Goal: Task Accomplishment & Management: Manage account settings

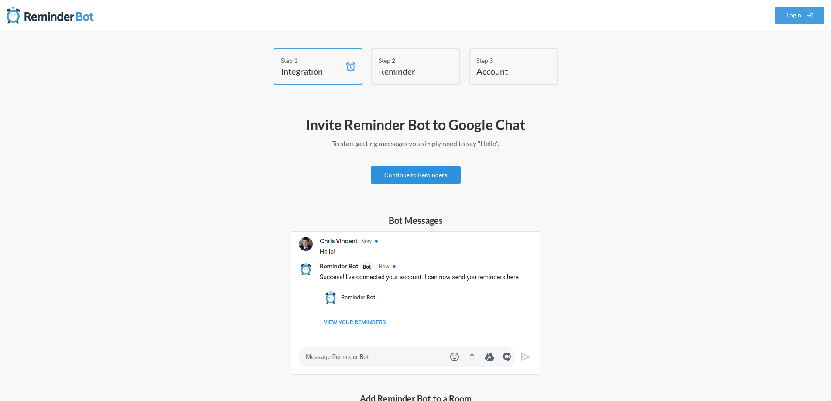
click at [440, 180] on link "Continue to Reminders" at bounding box center [416, 174] width 90 height 17
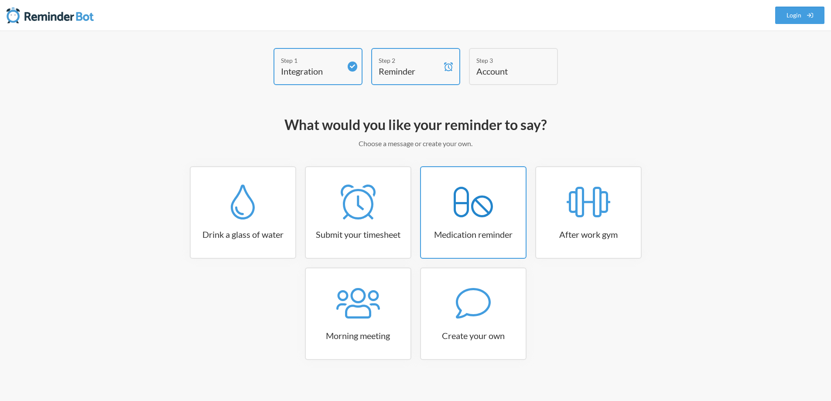
scroll to position [7, 0]
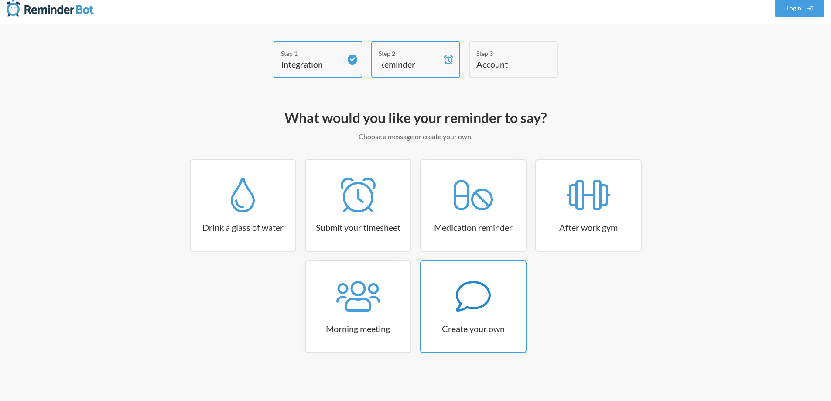
click at [495, 309] on div at bounding box center [473, 296] width 105 height 35
select select "09:30:00"
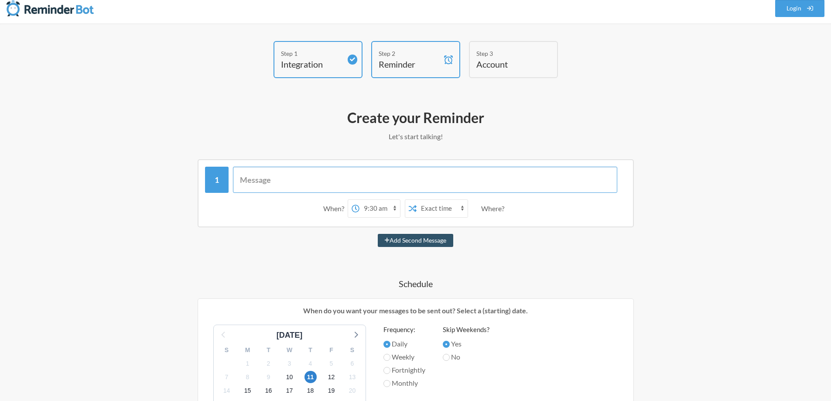
click at [341, 184] on input "text" at bounding box center [425, 180] width 384 height 26
type input "Kindly update challenges sheet"
click at [373, 209] on select "12:00 am 12:15 am 12:30 am 12:45 am 1:00 am 1:15 am 1:30 am 1:45 am 2:00 am 2:1…" at bounding box center [379, 208] width 41 height 17
select select "15:15:00"
click at [359, 200] on select "12:00 am 12:15 am 12:30 am 12:45 am 1:00 am 1:15 am 1:30 am 1:45 am 2:00 am 2:1…" at bounding box center [379, 208] width 41 height 17
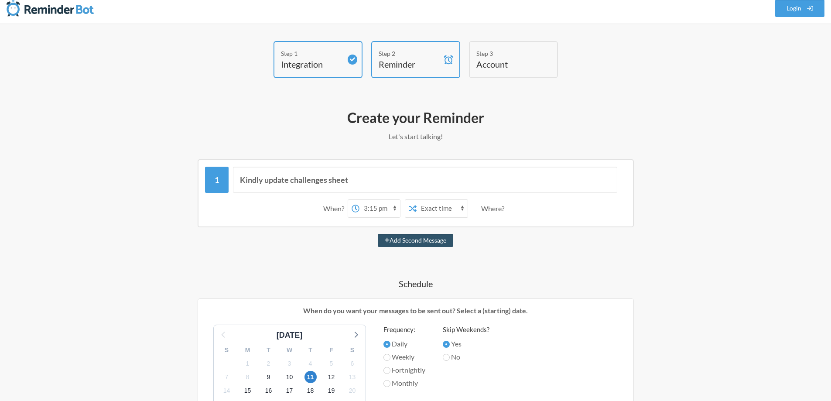
click at [494, 210] on div "Where?" at bounding box center [494, 208] width 27 height 18
click at [501, 210] on div "Where?" at bounding box center [494, 208] width 27 height 18
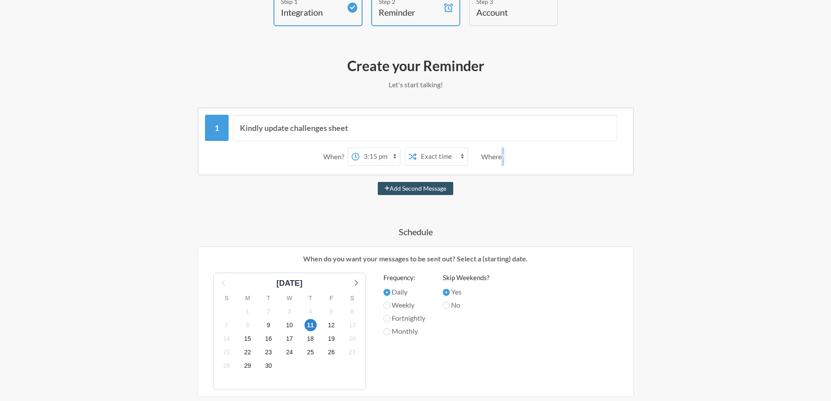
scroll to position [181, 0]
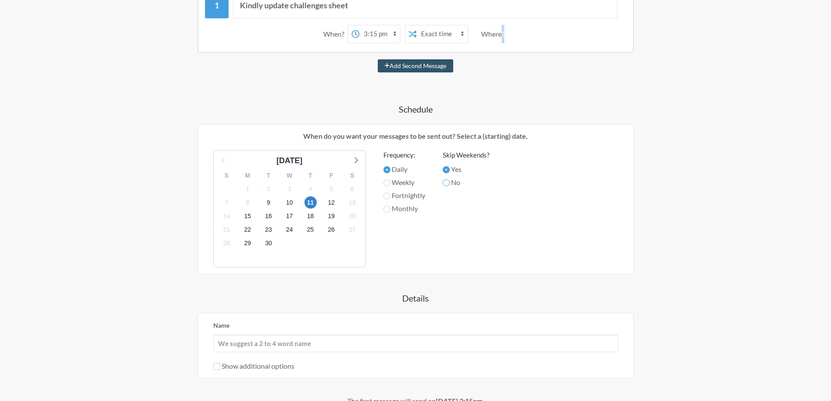
click at [448, 184] on input "No" at bounding box center [446, 182] width 7 height 7
radio input "true"
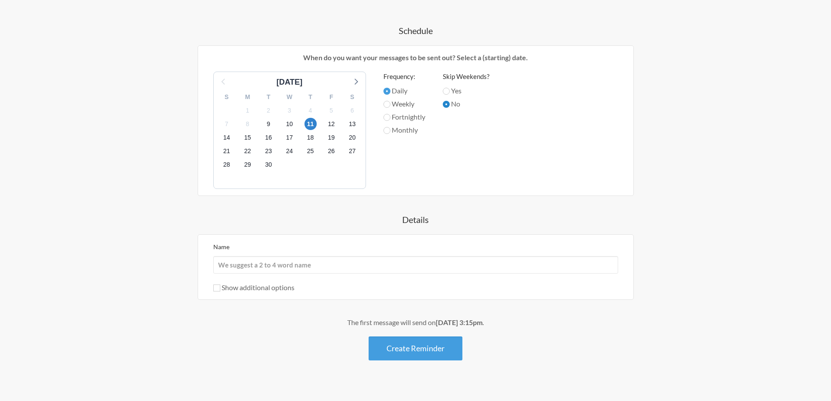
scroll to position [269, 0]
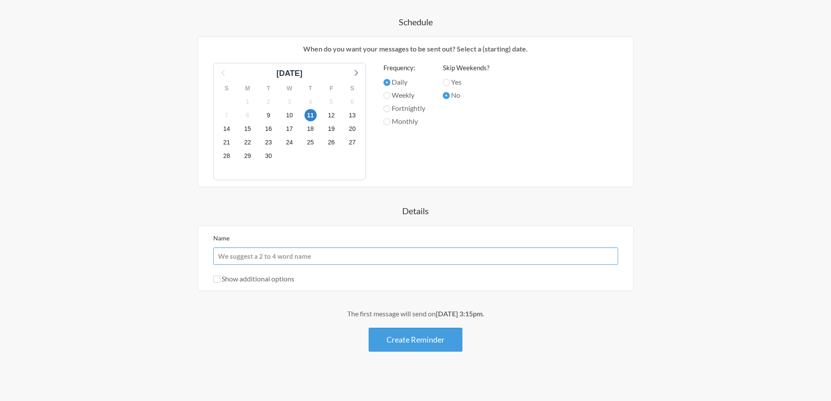
click at [293, 259] on input "Name" at bounding box center [415, 255] width 405 height 17
click at [645, 169] on div "Kindly update challenges sheet When? 12:00 am 12:15 am 12:30 am 12:45 am 1:00 a…" at bounding box center [416, 125] width 506 height 454
click at [412, 338] on button "Create Reminder" at bounding box center [415, 339] width 94 height 24
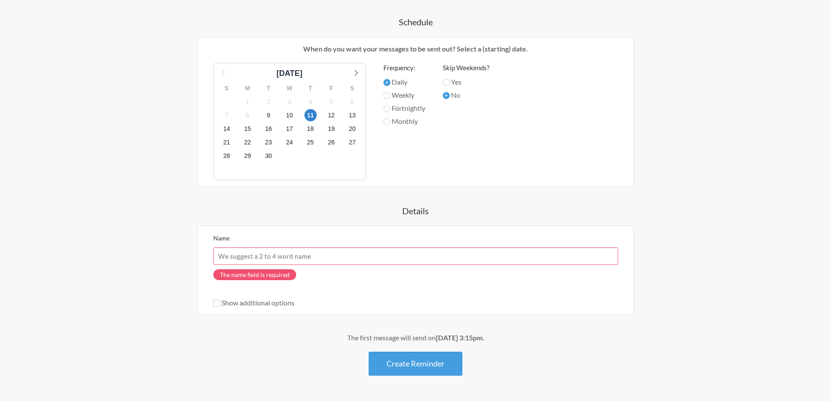
click at [277, 253] on input "Name" at bounding box center [415, 255] width 405 height 17
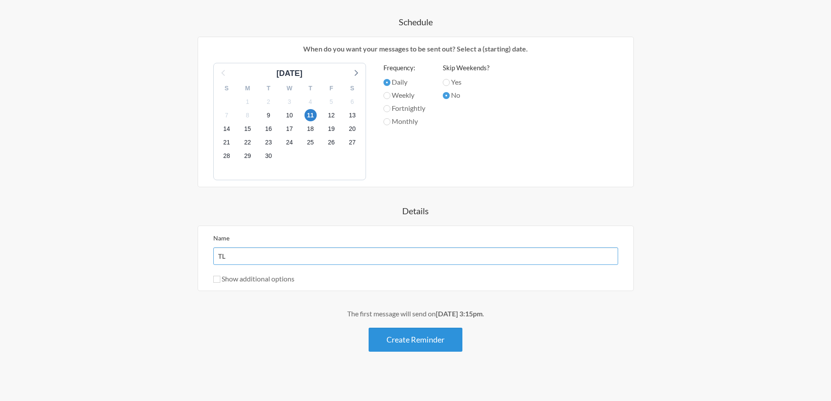
type input "TL"
click at [427, 340] on button "Create Reminder" at bounding box center [415, 339] width 94 height 24
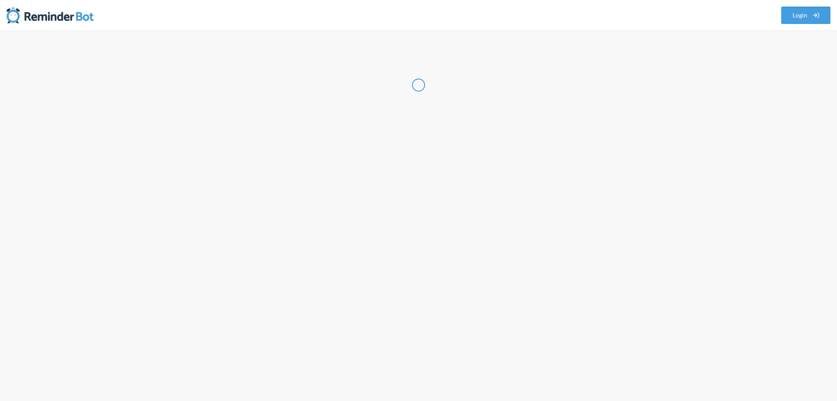
select select "IN"
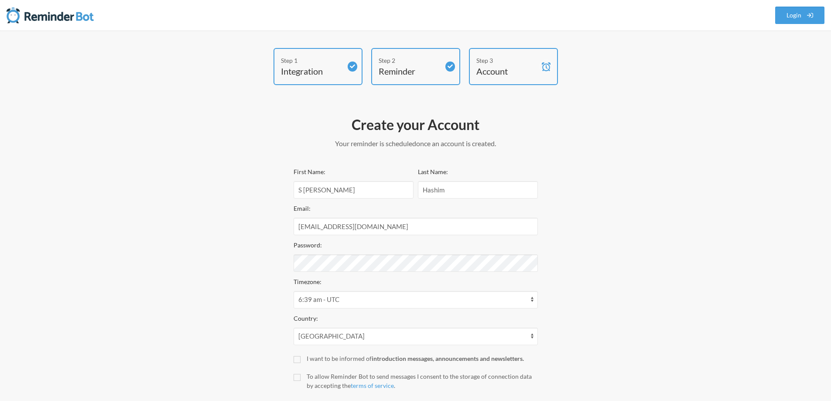
scroll to position [44, 0]
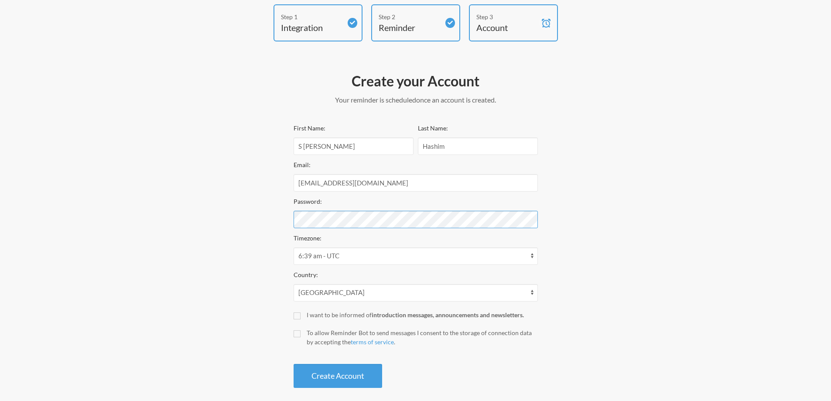
click at [277, 213] on div "Step 1 Integration Step 2 Reminder Step 3 Account Create your Account Your remi…" at bounding box center [415, 198] width 523 height 388
click at [757, 192] on div "Step 1 Integration Step 2 Reminder Step 3 Account Create your Account Your remi…" at bounding box center [415, 198] width 831 height 423
click at [378, 254] on select "12:40 am - America/[GEOGRAPHIC_DATA] 12:40 am - [GEOGRAPHIC_DATA]/[GEOGRAPHIC_D…" at bounding box center [415, 255] width 244 height 17
select select "[GEOGRAPHIC_DATA]/[GEOGRAPHIC_DATA]"
click at [293, 247] on select "12:40 am - America/[GEOGRAPHIC_DATA] 12:40 am - [GEOGRAPHIC_DATA]/[GEOGRAPHIC_D…" at bounding box center [415, 255] width 244 height 17
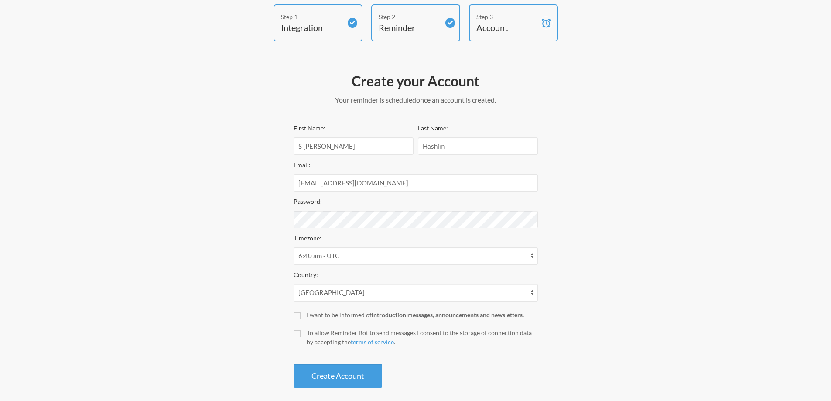
click at [301, 315] on label "I want to be informed of introduction messages, announcements and newsletters." at bounding box center [415, 314] width 244 height 9
click at [300, 315] on input "I want to be informed of introduction messages, announcements and newsletters." at bounding box center [296, 315] width 7 height 7
checkbox input "true"
click at [297, 334] on input "To allow Reminder Bot to send messages I consent to the storage of connection d…" at bounding box center [296, 333] width 7 height 7
checkbox input "true"
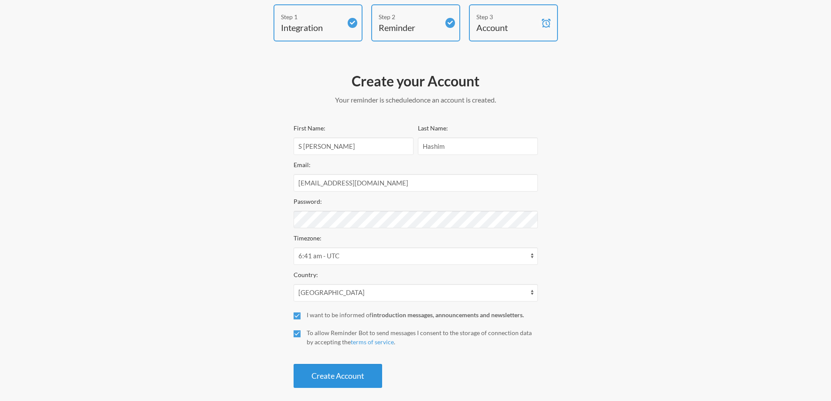
click at [333, 371] on button "Create Account" at bounding box center [337, 376] width 89 height 24
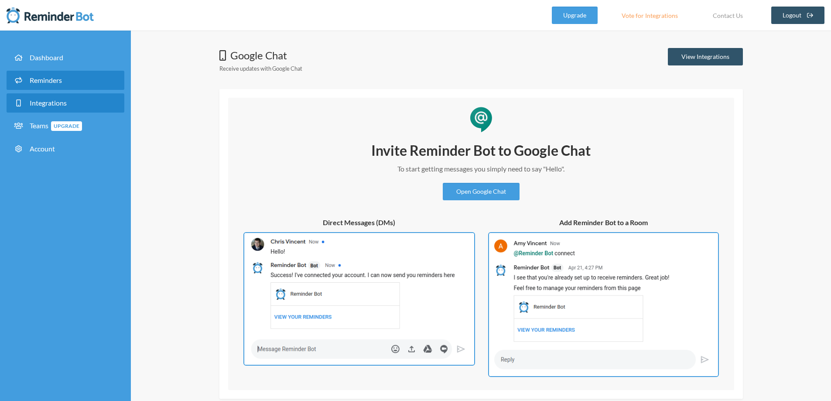
click at [65, 80] on link "Reminders" at bounding box center [66, 80] width 118 height 19
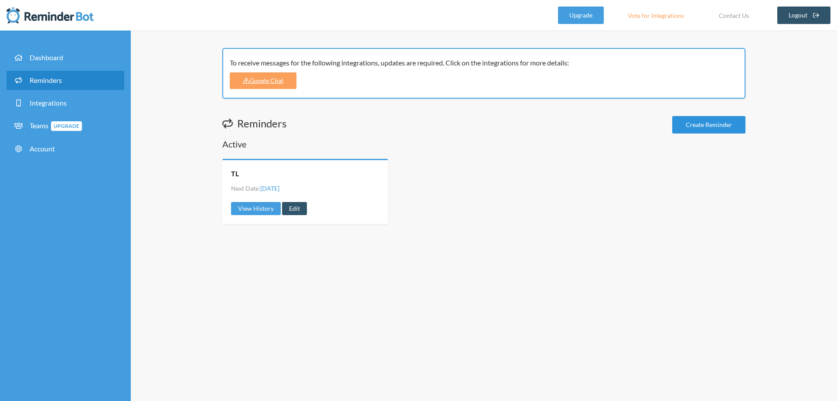
click at [732, 125] on link "Create Reminder" at bounding box center [708, 124] width 73 height 17
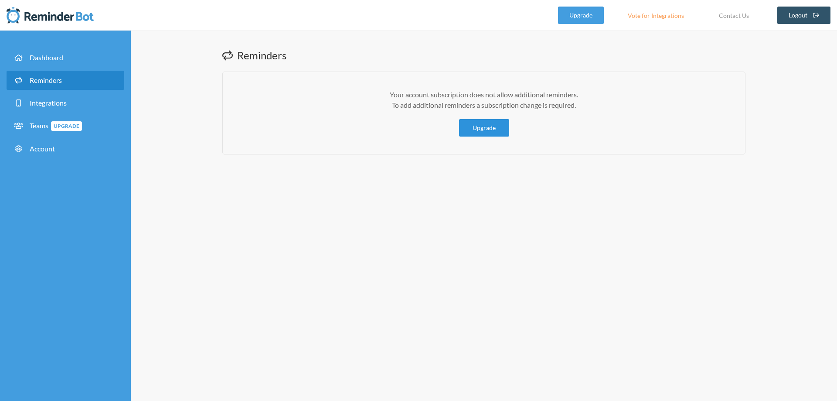
click at [486, 128] on link "Upgrade" at bounding box center [484, 127] width 50 height 17
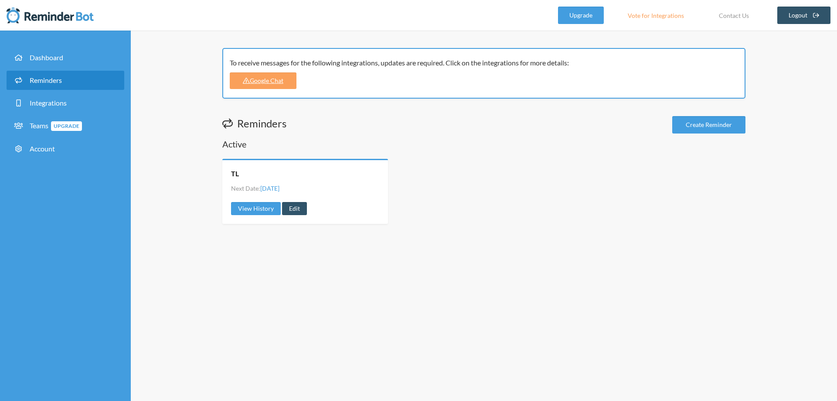
click at [267, 151] on div "Active TL Next Date: Thursday, September 11 View History Edit" at bounding box center [483, 181] width 523 height 86
click at [267, 208] on link "View History" at bounding box center [256, 208] width 50 height 13
click at [295, 206] on link "Edit" at bounding box center [294, 208] width 25 height 13
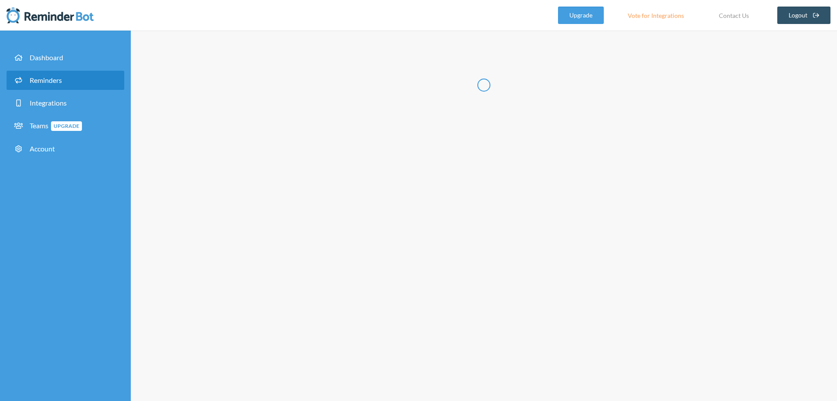
radio input "false"
radio input "true"
type input "TL"
select select "15:15:00"
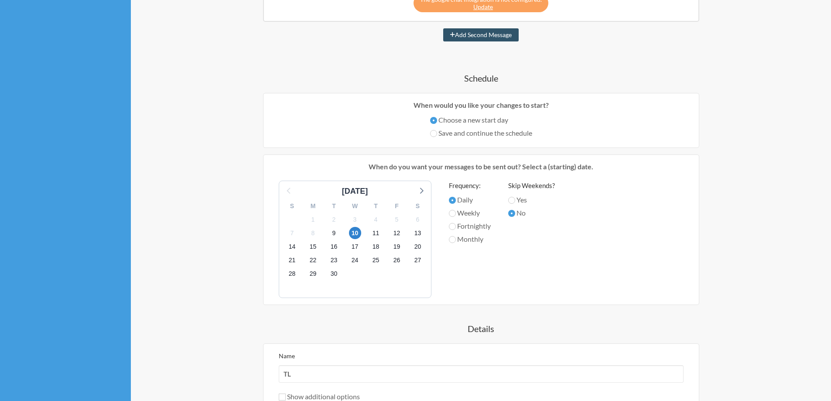
scroll to position [174, 0]
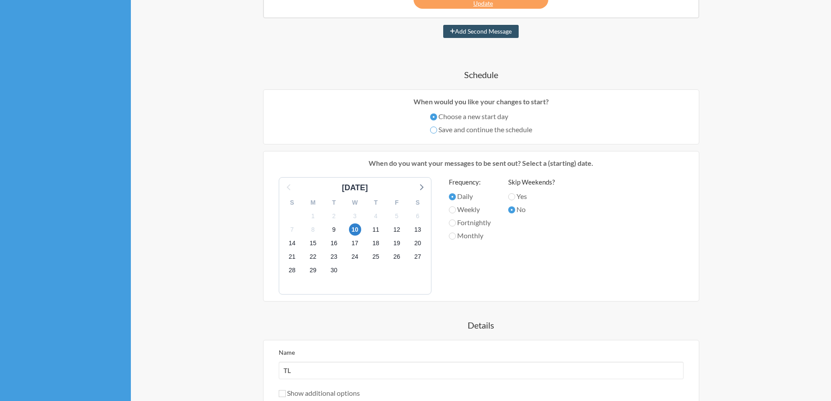
click at [431, 129] on input "Save and continue the schedule" at bounding box center [433, 129] width 7 height 7
radio input "true"
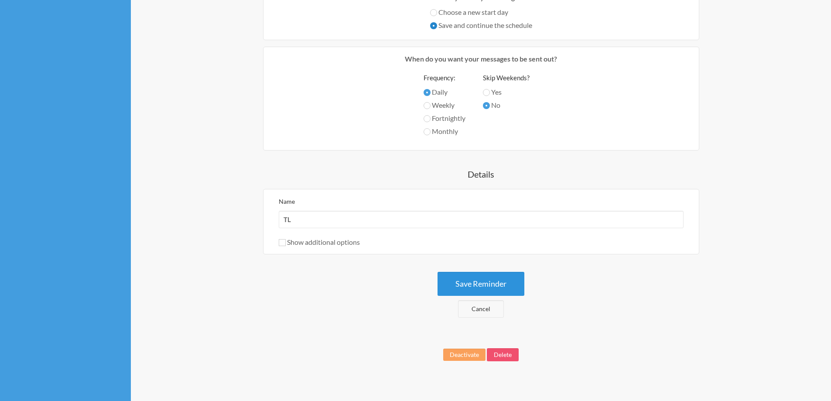
scroll to position [287, 0]
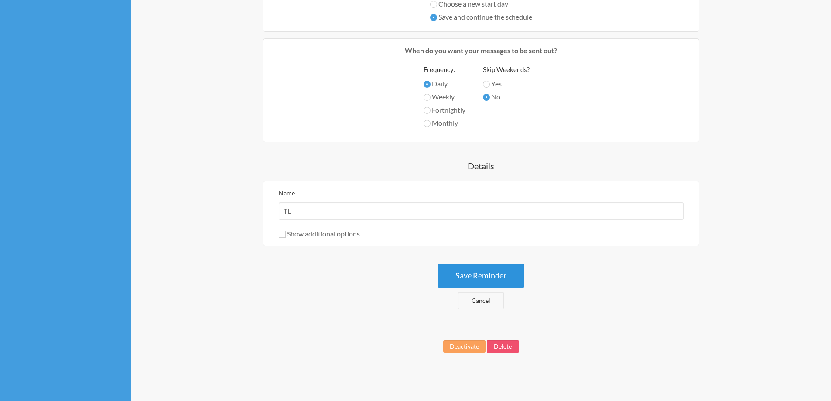
click at [505, 276] on button "Save Reminder" at bounding box center [480, 275] width 87 height 24
click at [483, 275] on button "Save Reminder" at bounding box center [480, 275] width 87 height 24
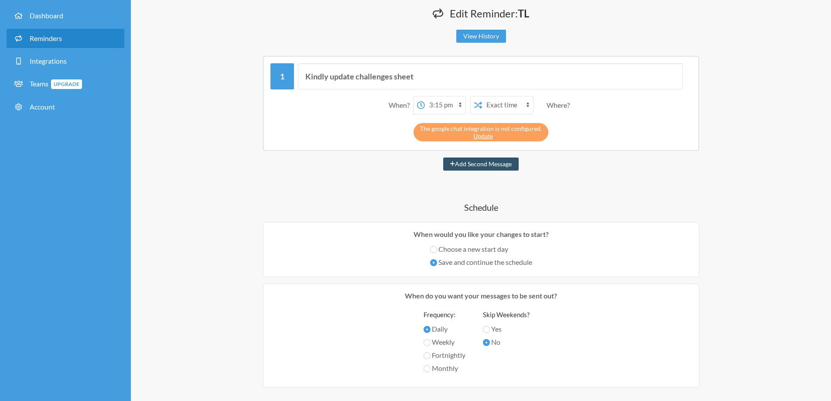
scroll to position [0, 0]
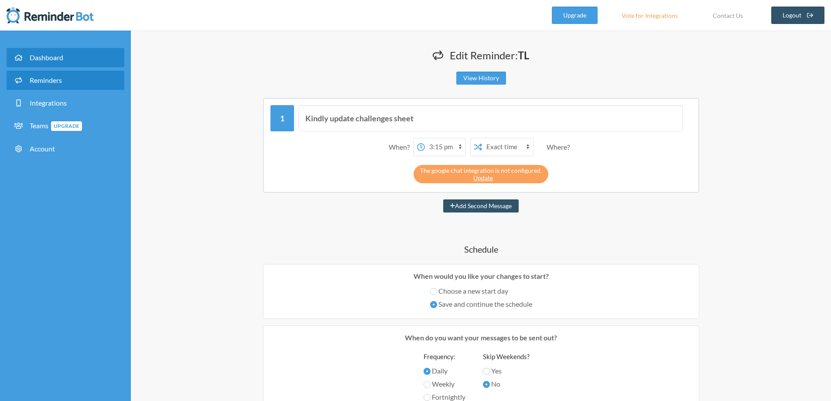
click at [45, 58] on span "Dashboard" at bounding box center [47, 57] width 34 height 8
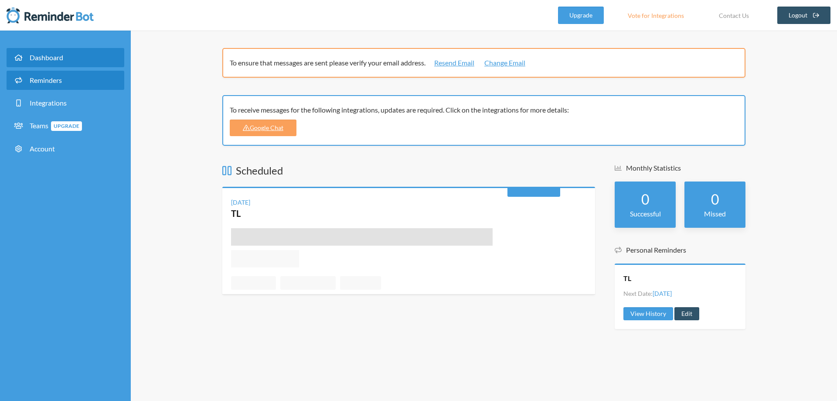
click at [56, 84] on span "Reminders" at bounding box center [46, 80] width 32 height 8
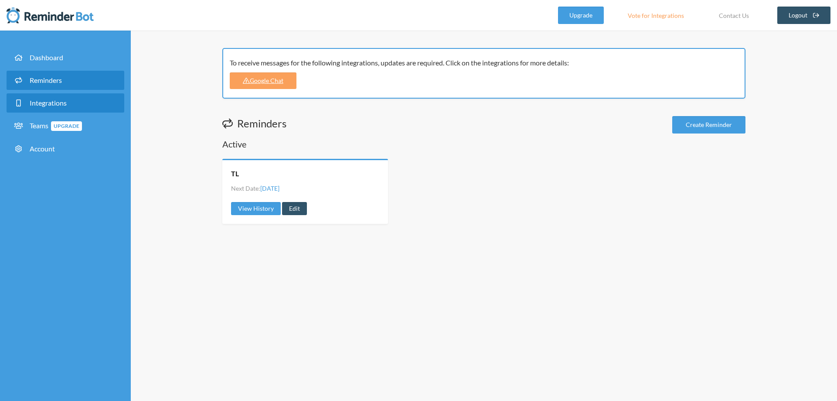
click at [57, 104] on span "Integrations" at bounding box center [48, 103] width 37 height 8
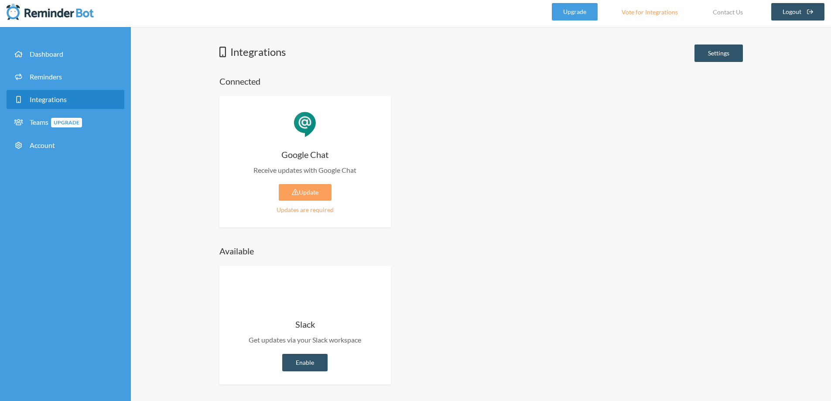
scroll to position [4, 0]
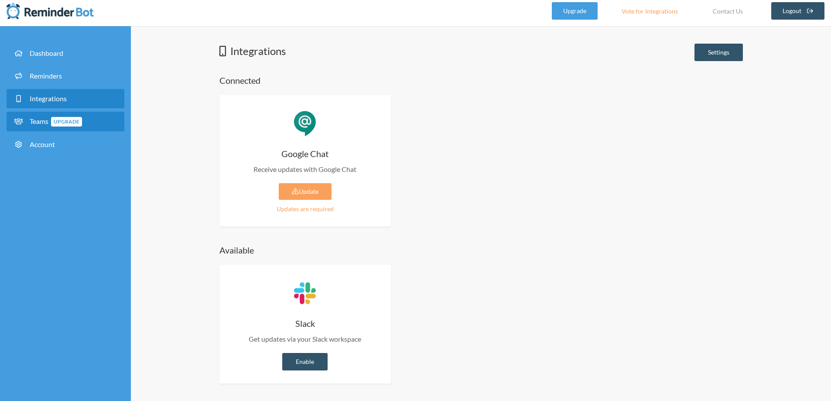
click at [41, 122] on span "Teams Upgrade" at bounding box center [56, 121] width 52 height 8
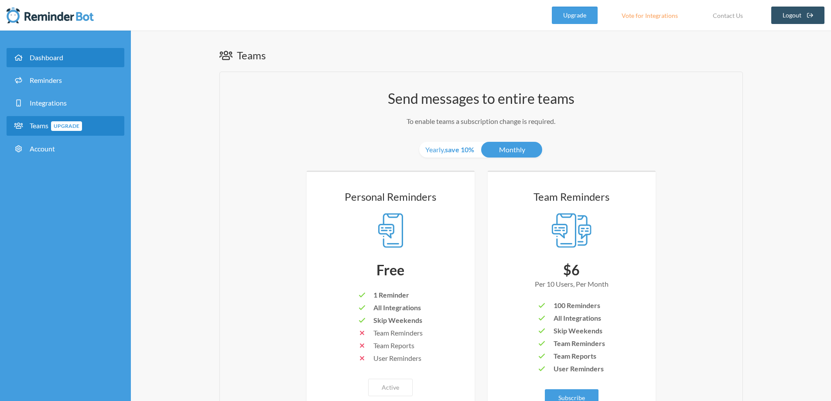
click at [44, 58] on span "Dashboard" at bounding box center [47, 57] width 34 height 8
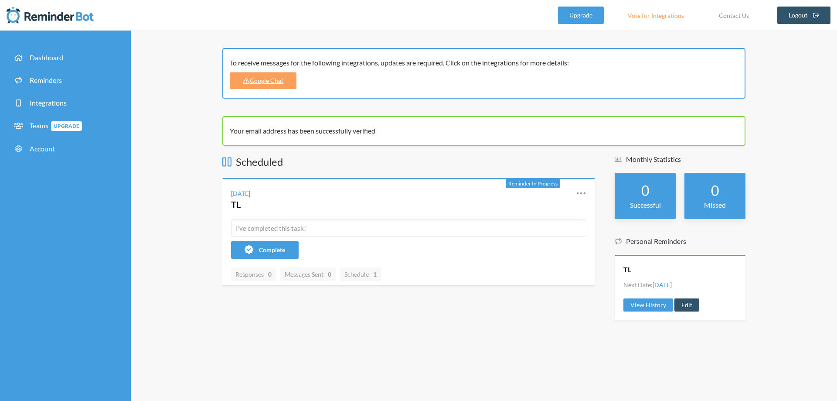
click at [656, 242] on h5 "Personal Reminders" at bounding box center [680, 241] width 131 height 10
click at [272, 246] on span "Complete" at bounding box center [272, 249] width 26 height 7
click at [250, 194] on div "Thursday, September 11" at bounding box center [240, 193] width 19 height 9
click at [531, 240] on link "Edit" at bounding box center [543, 244] width 74 height 14
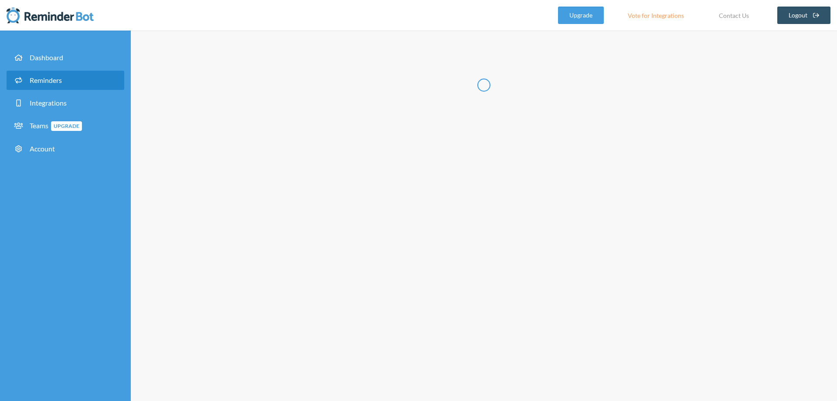
radio input "false"
radio input "true"
type input "TL"
select select "15:15:00"
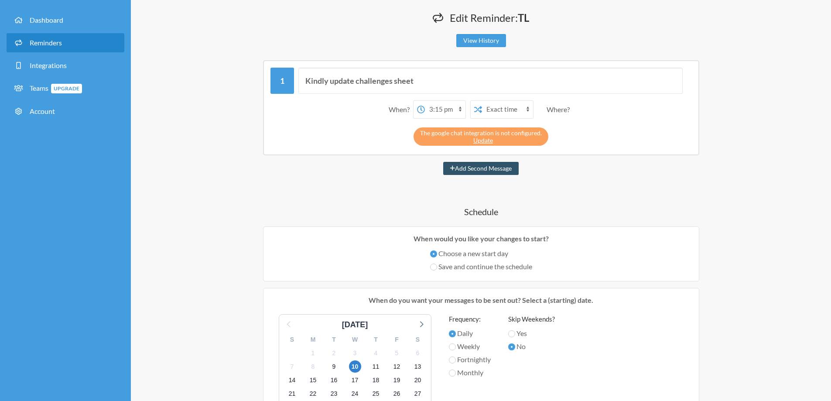
scroll to position [87, 0]
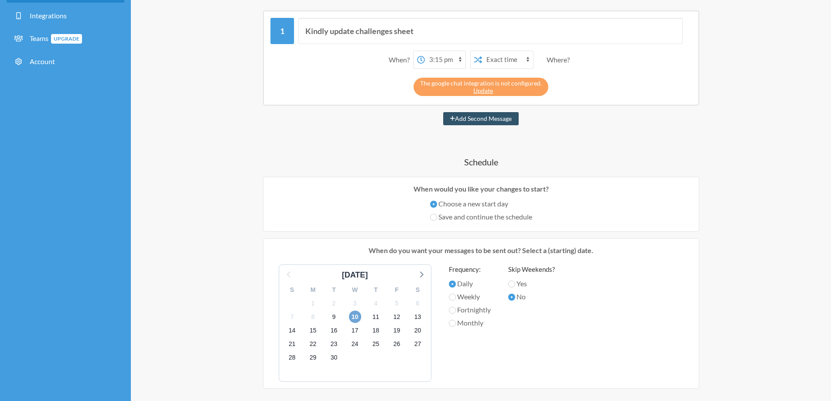
click at [356, 316] on span "10" at bounding box center [355, 316] width 12 height 12
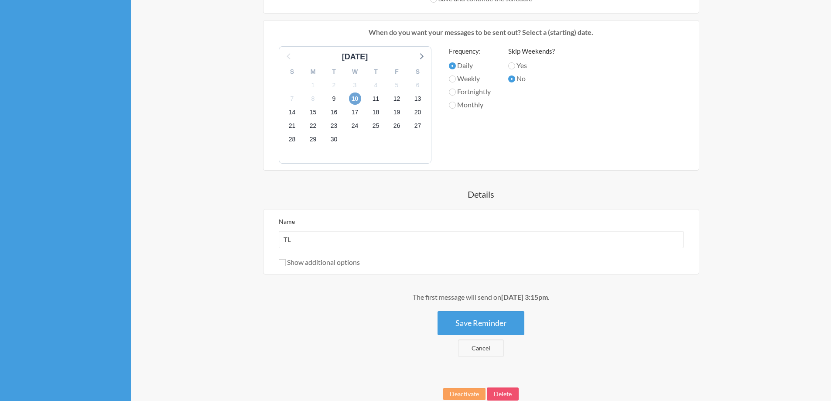
scroll to position [262, 0]
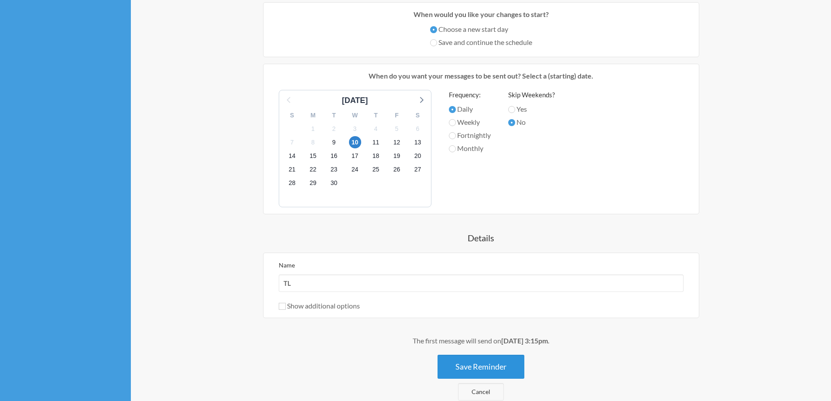
click at [499, 373] on button "Save Reminder" at bounding box center [480, 367] width 87 height 24
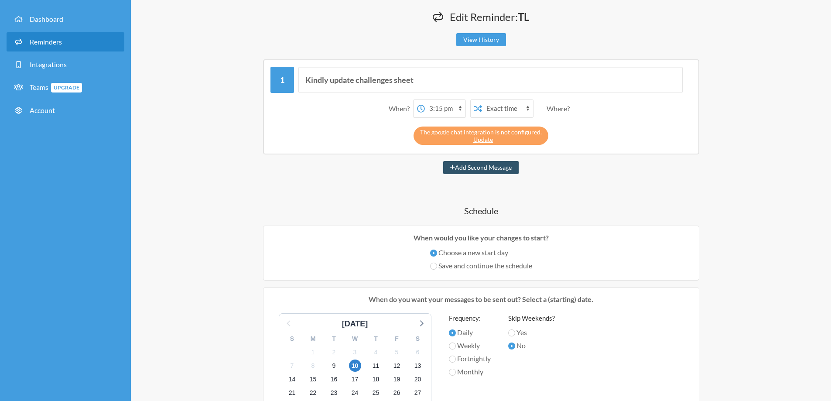
scroll to position [0, 0]
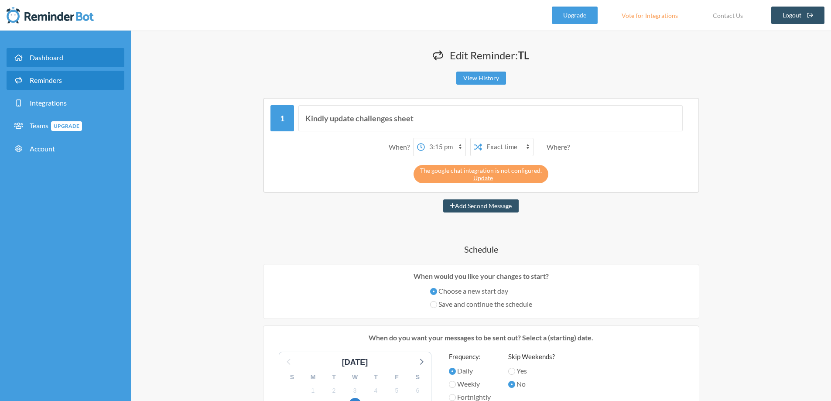
click at [59, 56] on span "Dashboard" at bounding box center [47, 57] width 34 height 8
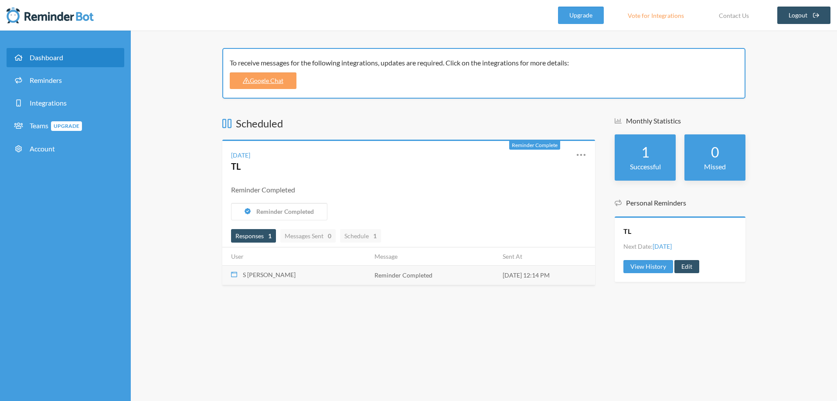
click at [258, 276] on span "S Mohamed Hashim" at bounding box center [269, 274] width 53 height 7
click at [365, 232] on span "Schedule 1" at bounding box center [360, 235] width 32 height 7
click at [250, 154] on div "Thursday, September 11" at bounding box center [240, 154] width 19 height 9
click at [554, 154] on div "Thursday, September 11 TL" at bounding box center [397, 161] width 332 height 23
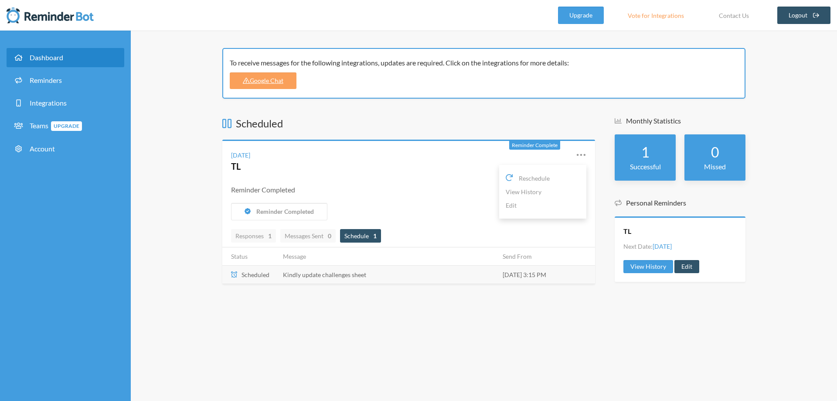
click at [585, 154] on icon at bounding box center [581, 154] width 9 height 2
click at [538, 175] on span "Reschedule" at bounding box center [534, 178] width 31 height 9
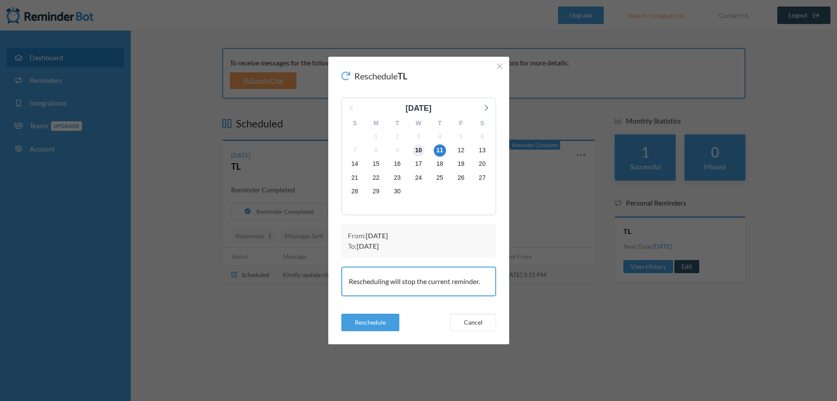
click at [421, 148] on span "10" at bounding box center [419, 150] width 12 height 12
click at [372, 322] on button "Reschedule" at bounding box center [370, 322] width 58 height 17
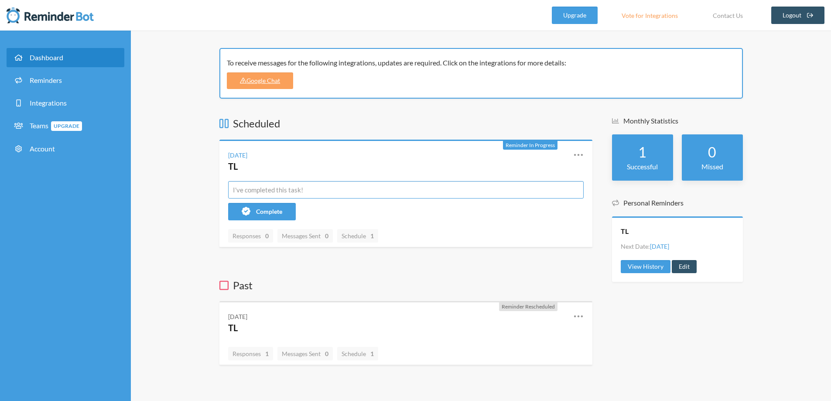
click at [262, 191] on input "text" at bounding box center [405, 189] width 355 height 17
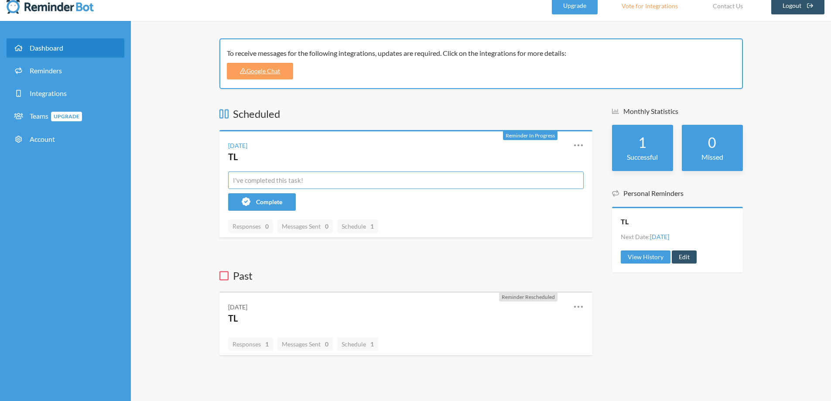
scroll to position [12, 0]
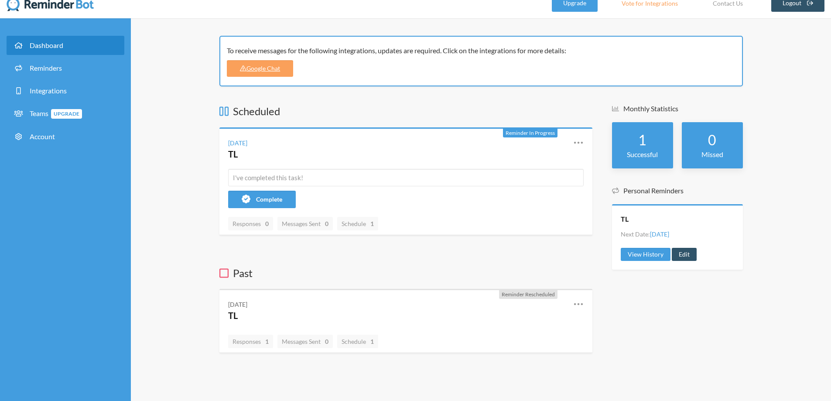
click at [225, 272] on icon at bounding box center [223, 273] width 9 height 10
click at [577, 305] on icon at bounding box center [578, 304] width 10 height 10
click at [193, 276] on div "To receive messages for the following integrations, updates are required. Click…" at bounding box center [481, 209] width 700 height 382
click at [273, 178] on input "text" at bounding box center [405, 177] width 355 height 17
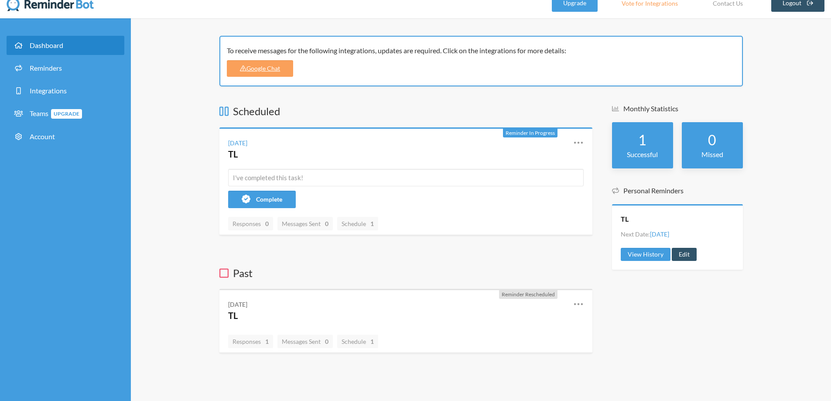
click at [184, 235] on div "To receive messages for the following integrations, updates are required. Click…" at bounding box center [481, 209] width 700 height 382
